Goal: Task Accomplishment & Management: Complete application form

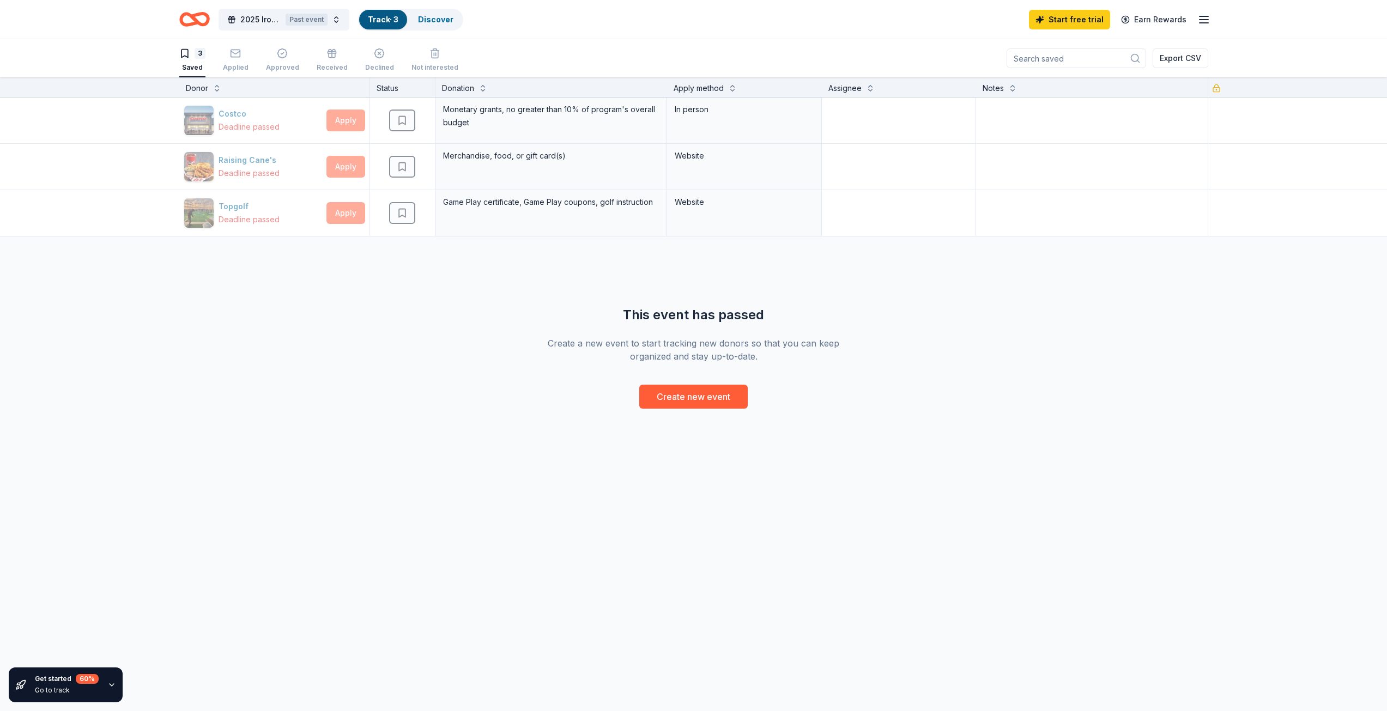
click at [191, 22] on icon "Home" at bounding box center [194, 20] width 31 height 26
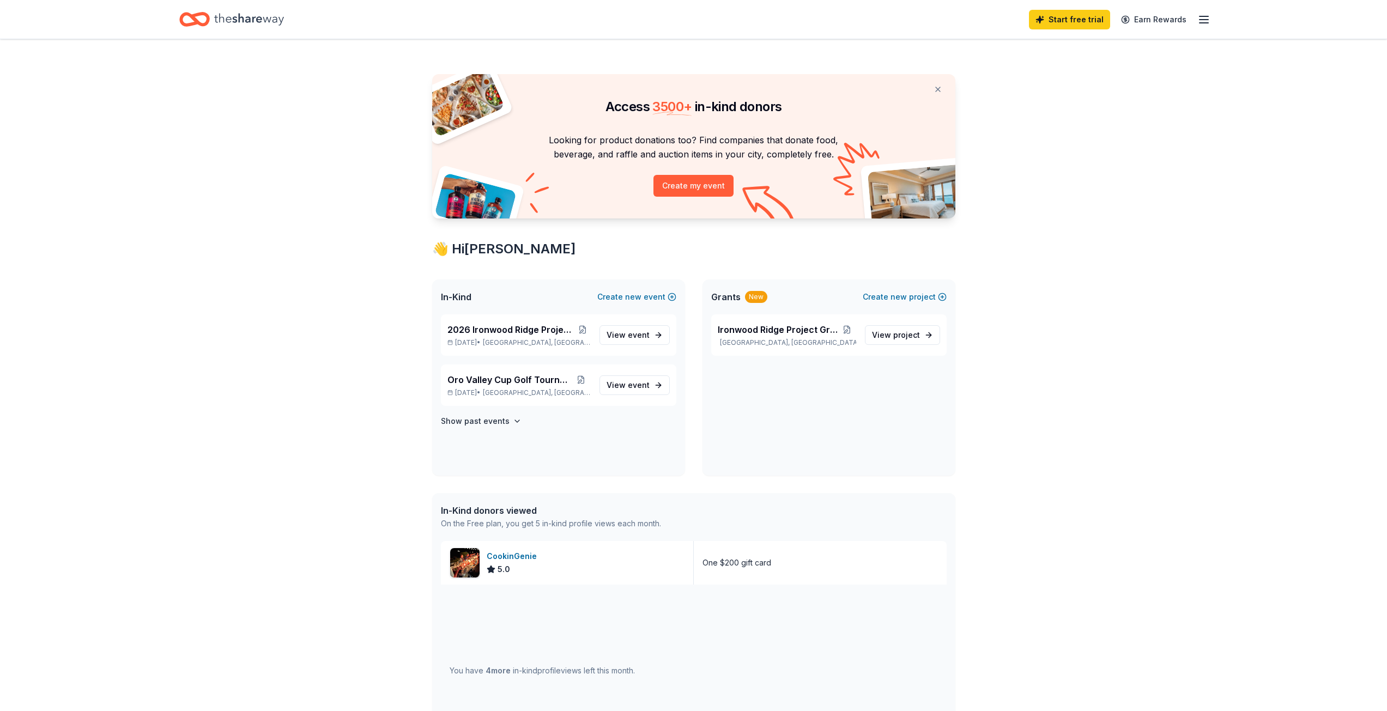
click at [1209, 21] on icon "button" at bounding box center [1204, 19] width 13 height 13
click at [1209, 19] on icon "button" at bounding box center [1204, 19] width 13 height 13
click at [1077, 120] on link "Pricing" at bounding box center [1070, 119] width 28 height 11
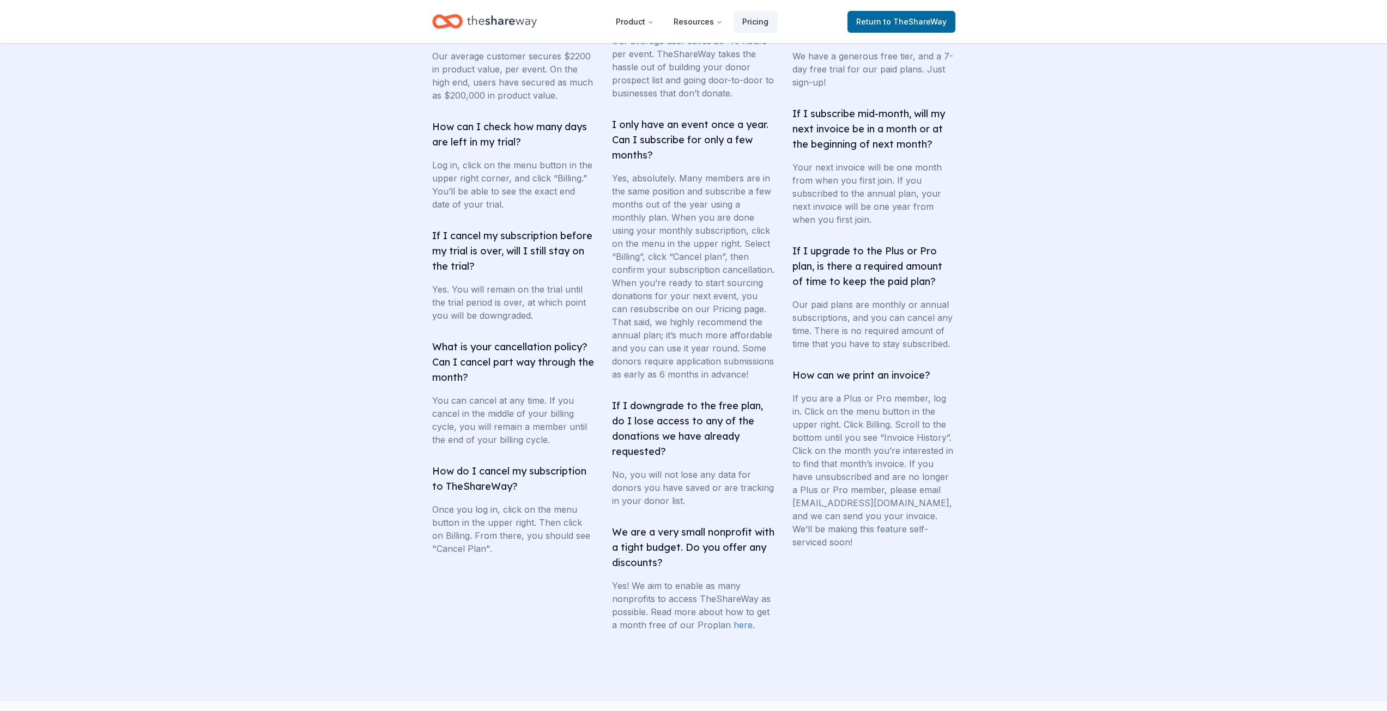
scroll to position [1799, 0]
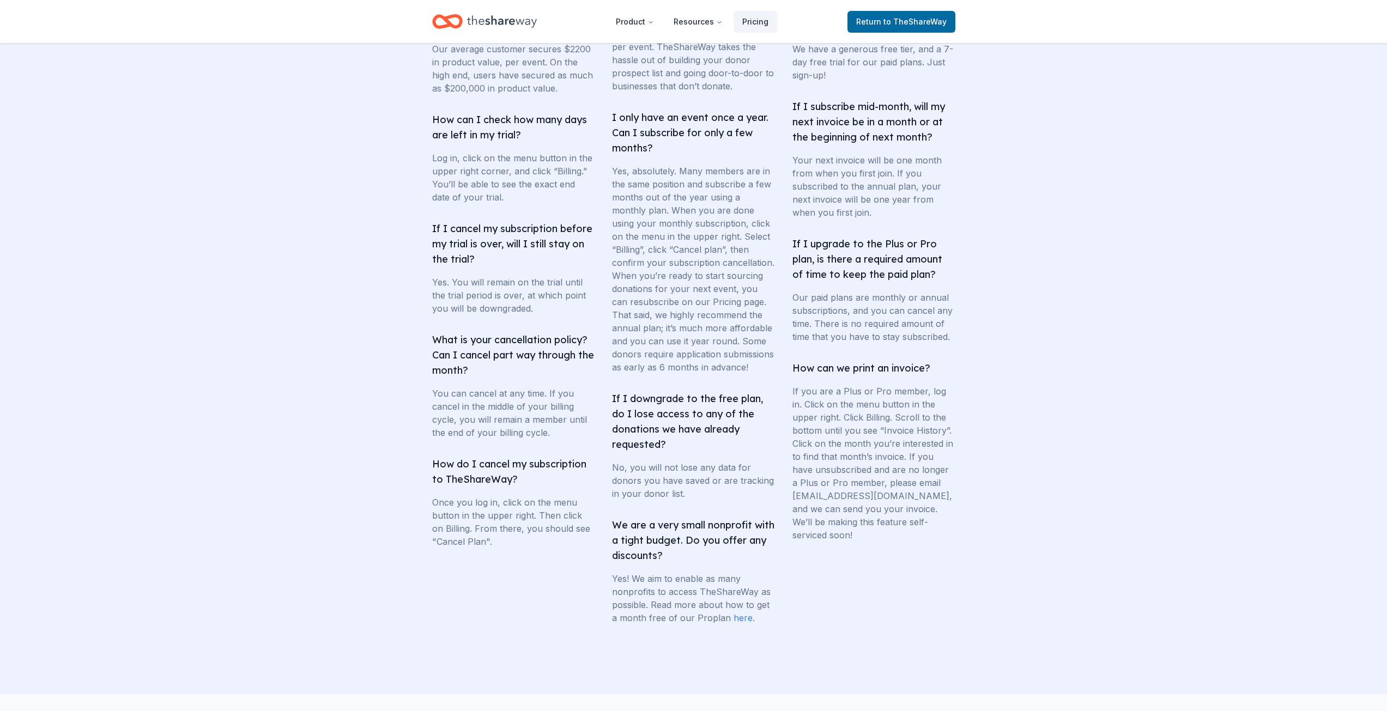
click at [740, 624] on link "here" at bounding box center [743, 618] width 19 height 11
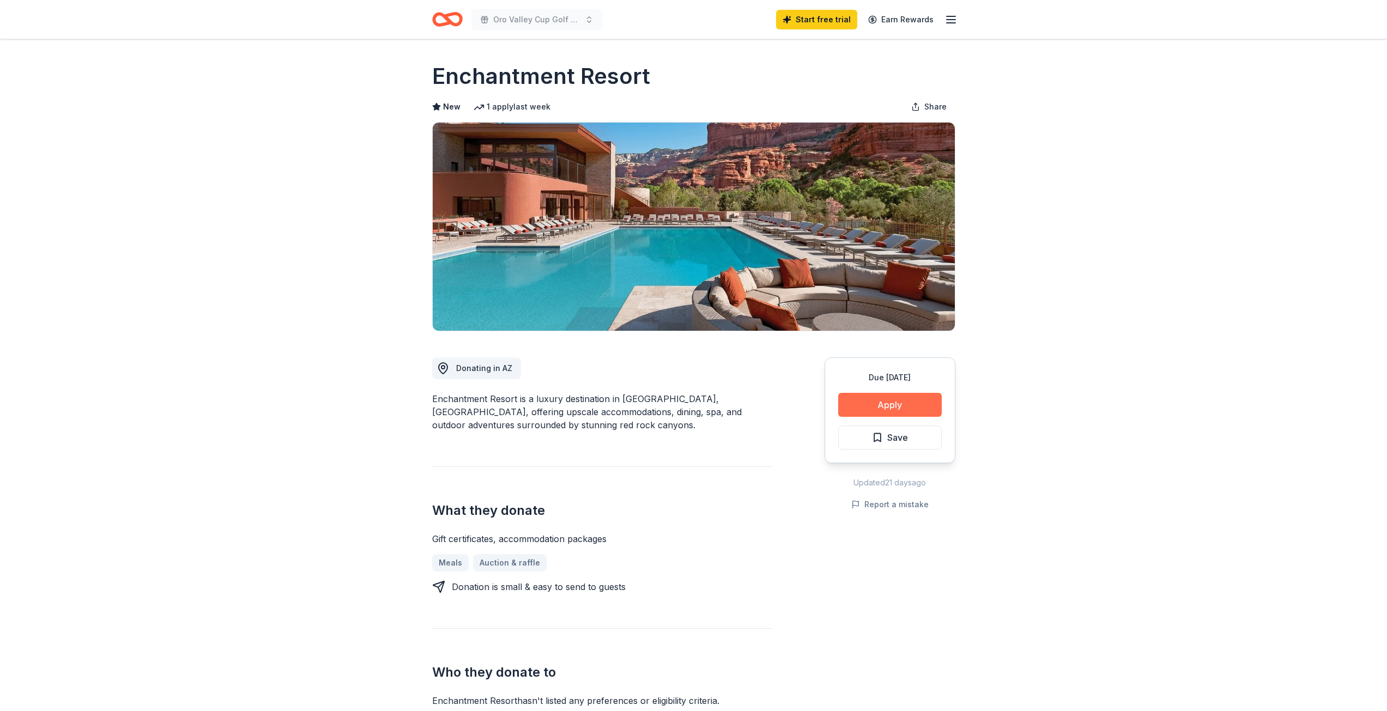
click at [872, 403] on button "Apply" at bounding box center [890, 405] width 104 height 24
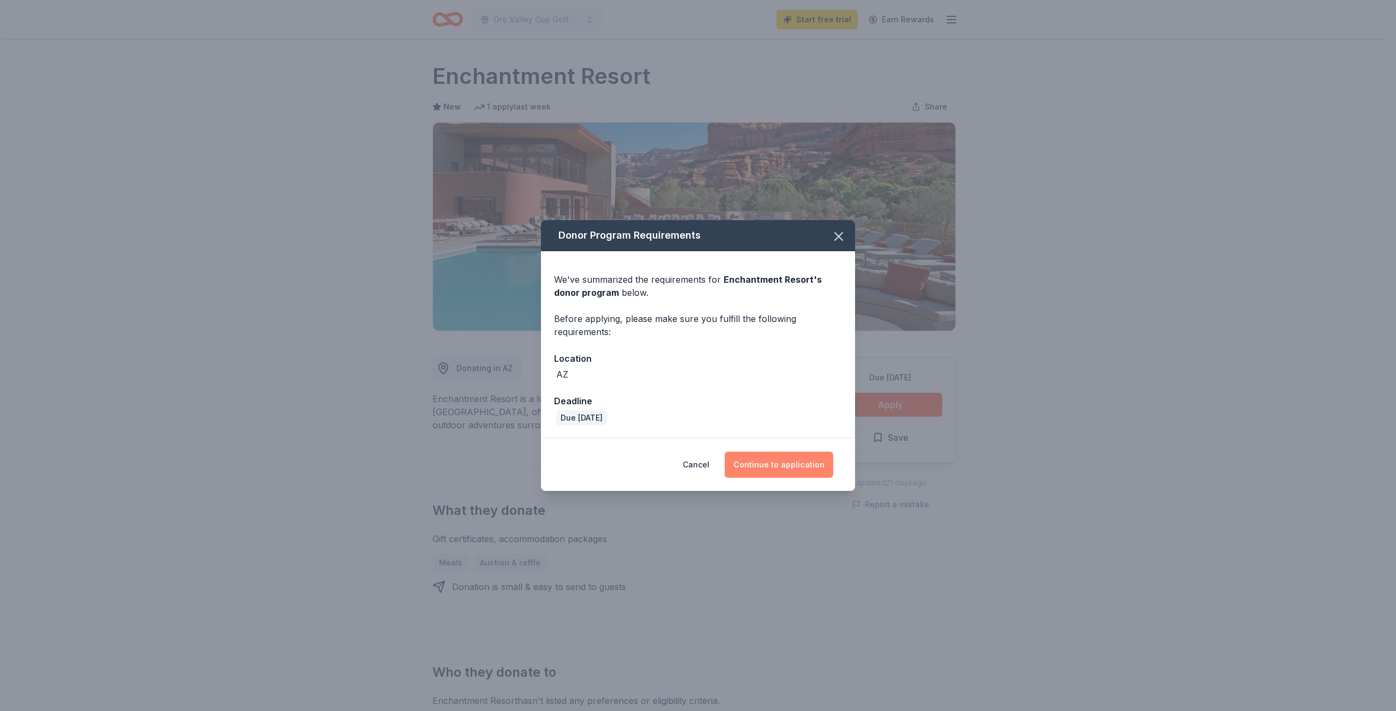
click at [770, 462] on button "Continue to application" at bounding box center [778, 465] width 108 height 26
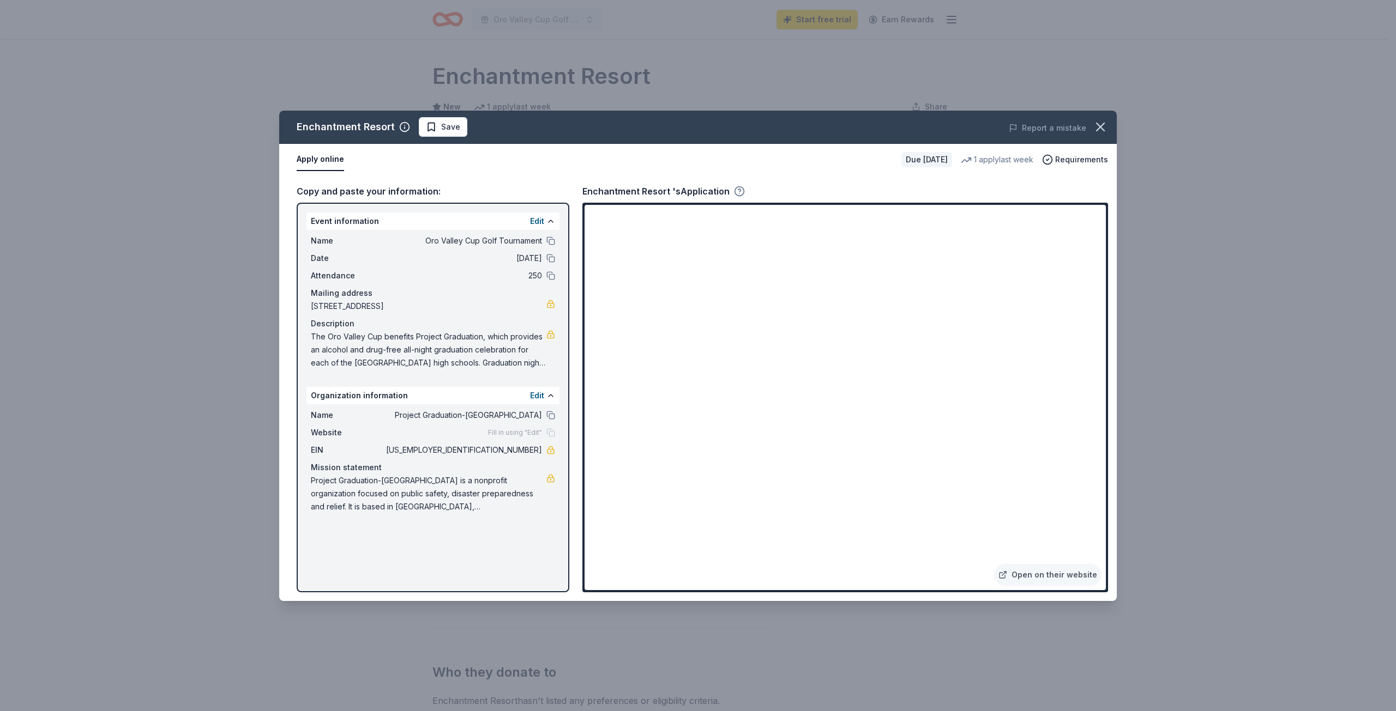
click at [737, 194] on icon "button" at bounding box center [739, 191] width 11 height 11
click at [736, 191] on icon "button" at bounding box center [739, 191] width 11 height 11
click at [1040, 577] on link "Open on their website" at bounding box center [1047, 575] width 107 height 22
click at [740, 192] on icon "button" at bounding box center [739, 191] width 11 height 11
click at [1103, 128] on icon "button" at bounding box center [1099, 126] width 15 height 15
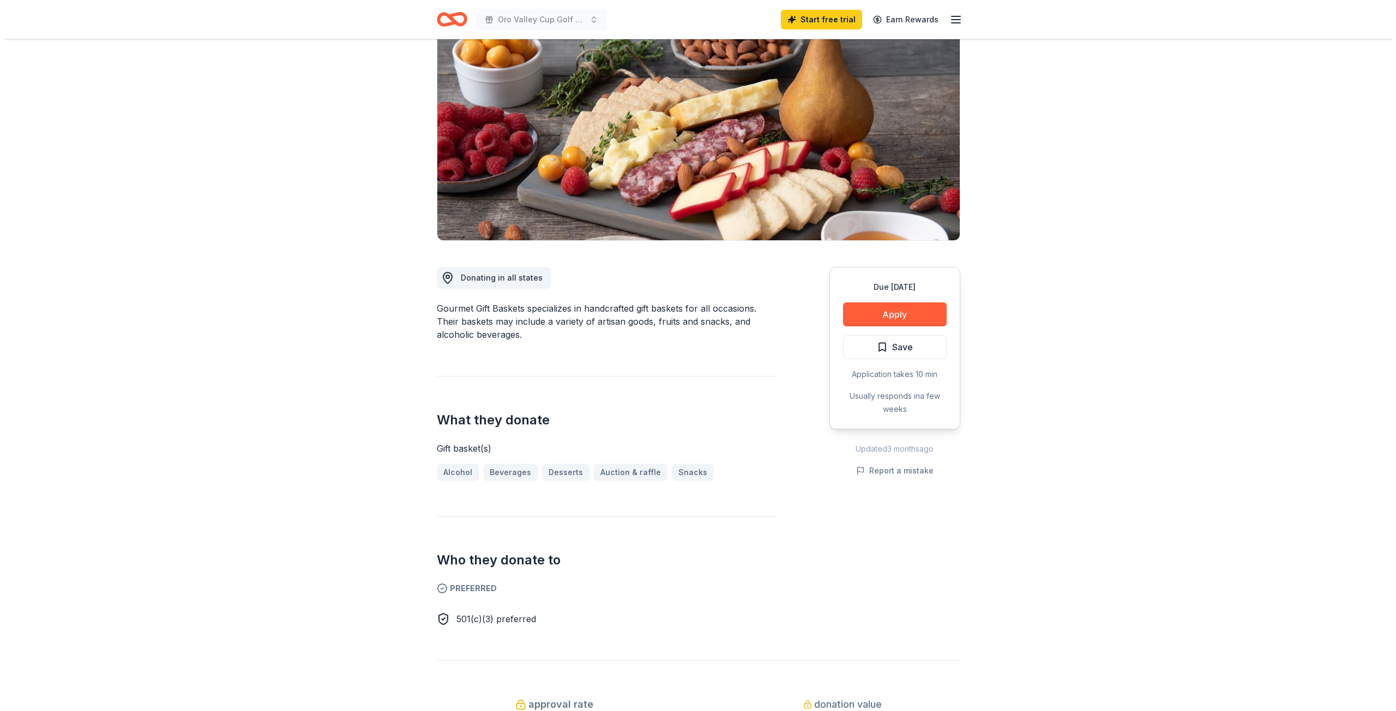
scroll to position [109, 0]
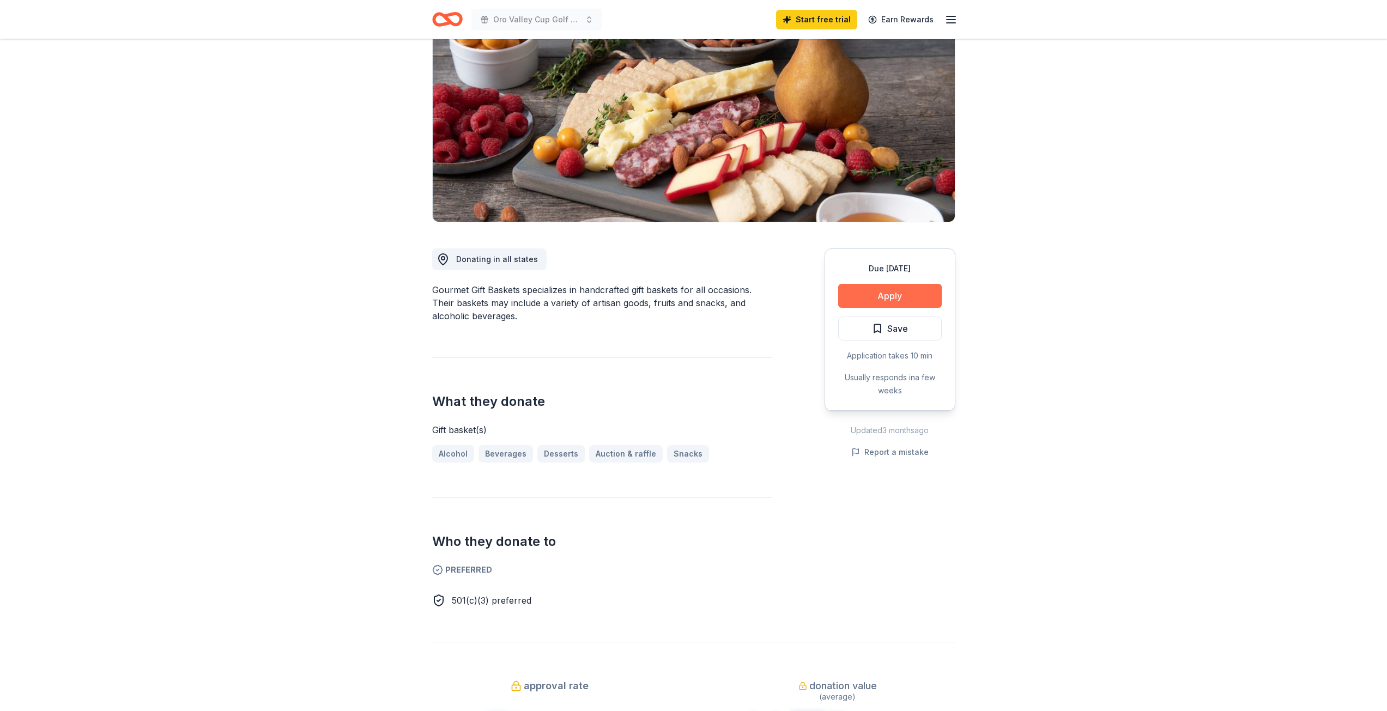
click at [883, 299] on button "Apply" at bounding box center [890, 296] width 104 height 24
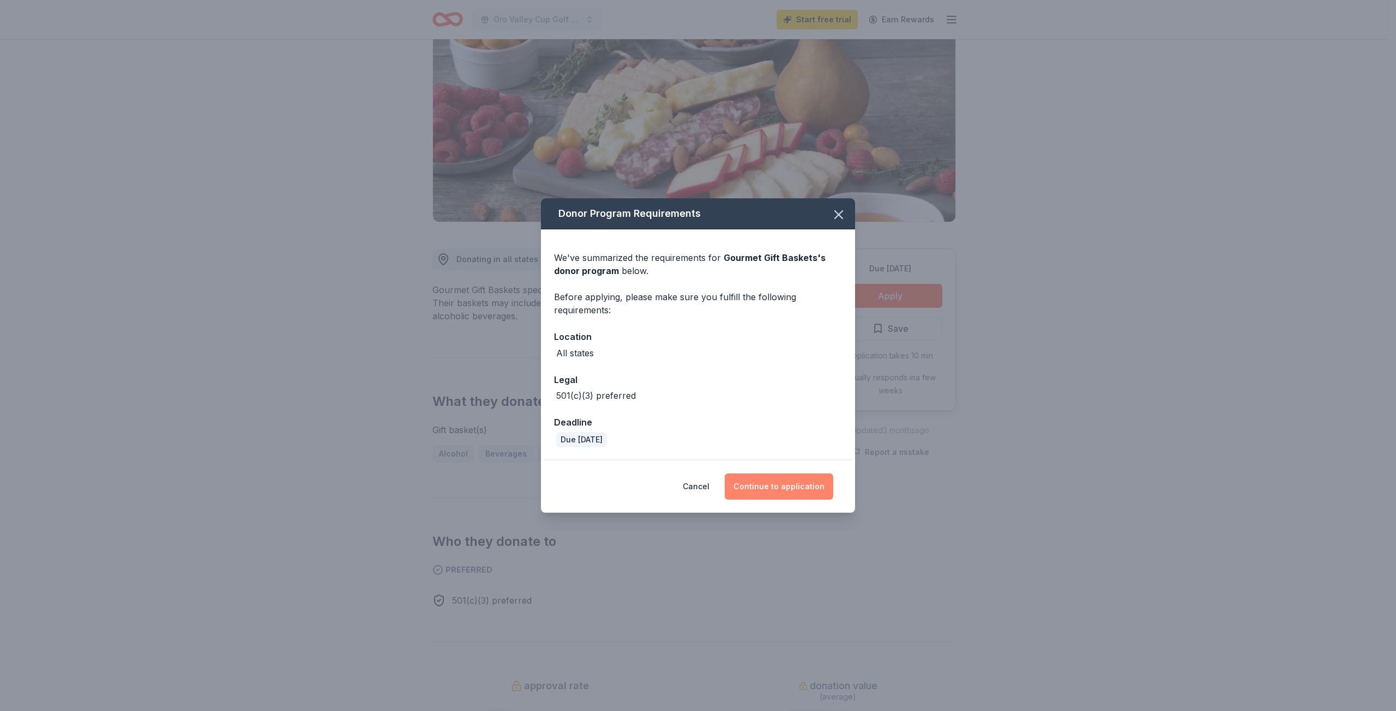
click at [769, 490] on button "Continue to application" at bounding box center [778, 487] width 108 height 26
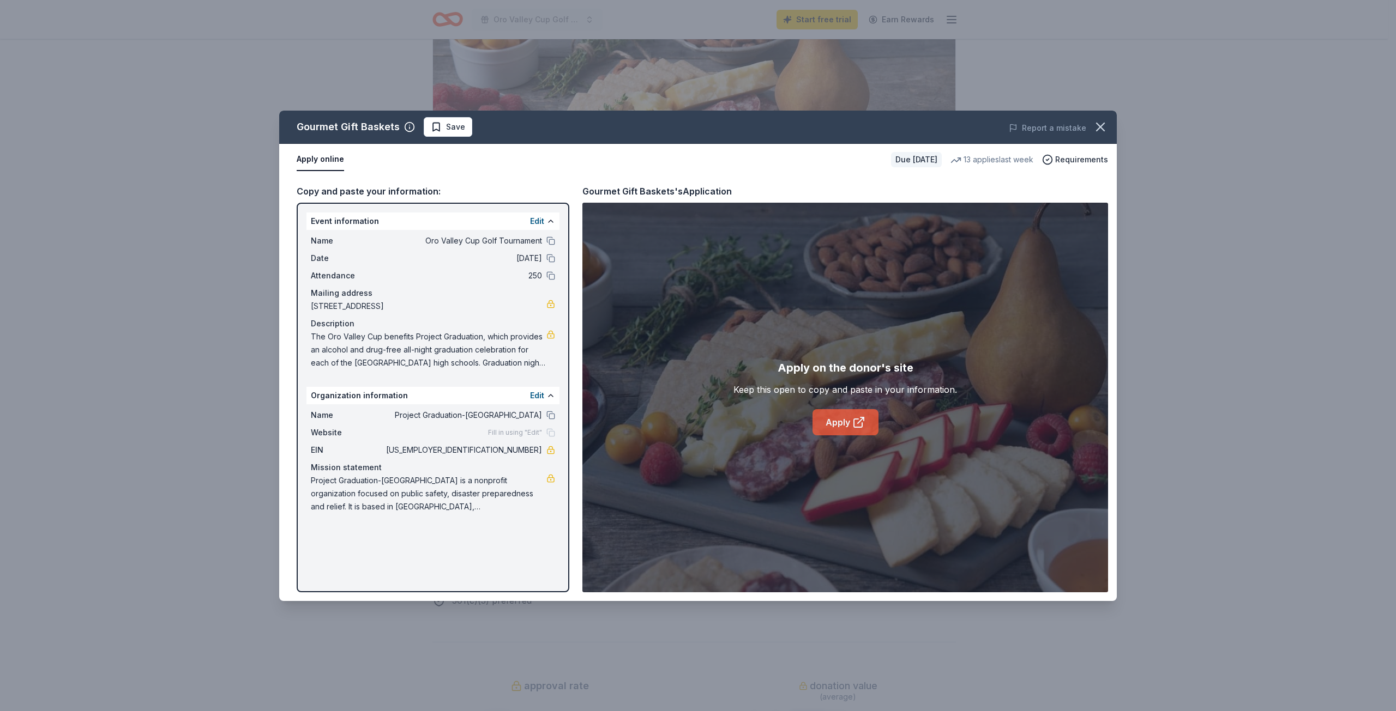
click at [842, 426] on link "Apply" at bounding box center [845, 422] width 66 height 26
